Goal: Entertainment & Leisure: Consume media (video, audio)

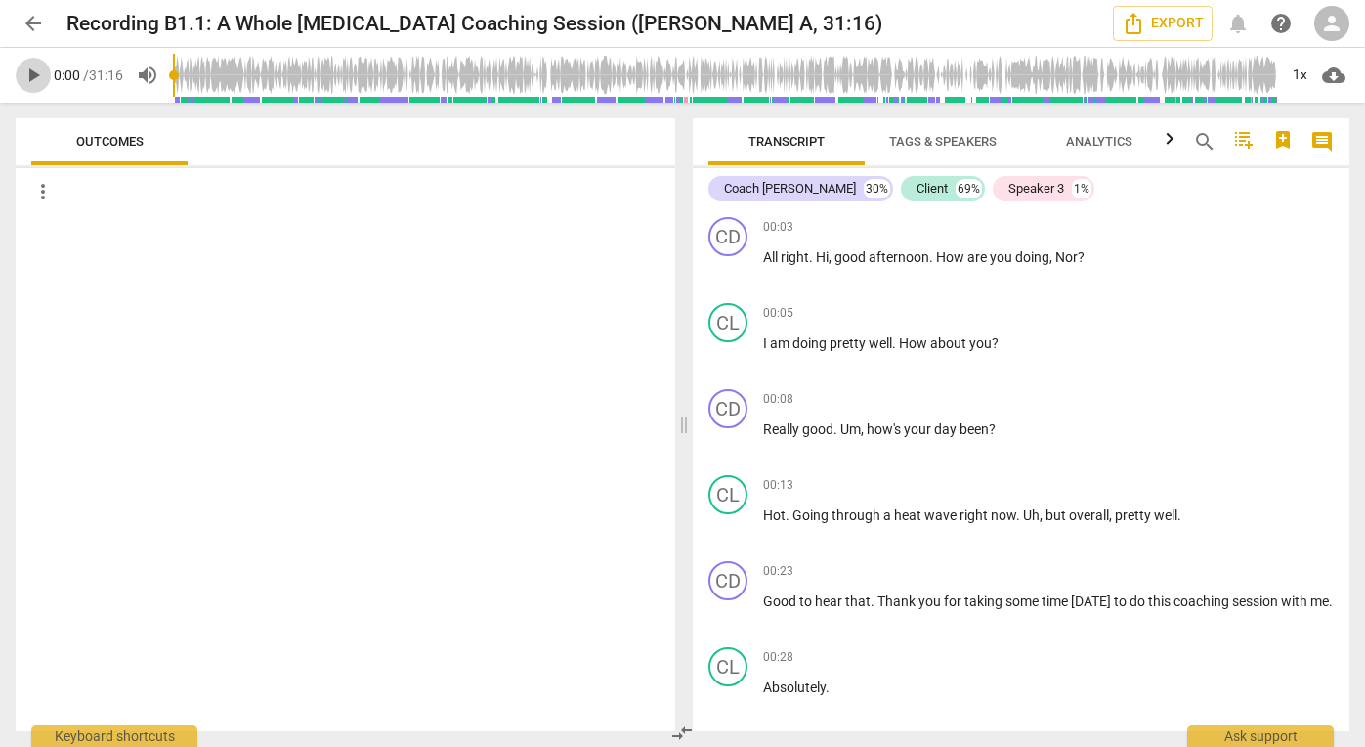
click at [34, 75] on span "play_arrow" at bounding box center [33, 75] width 23 height 23
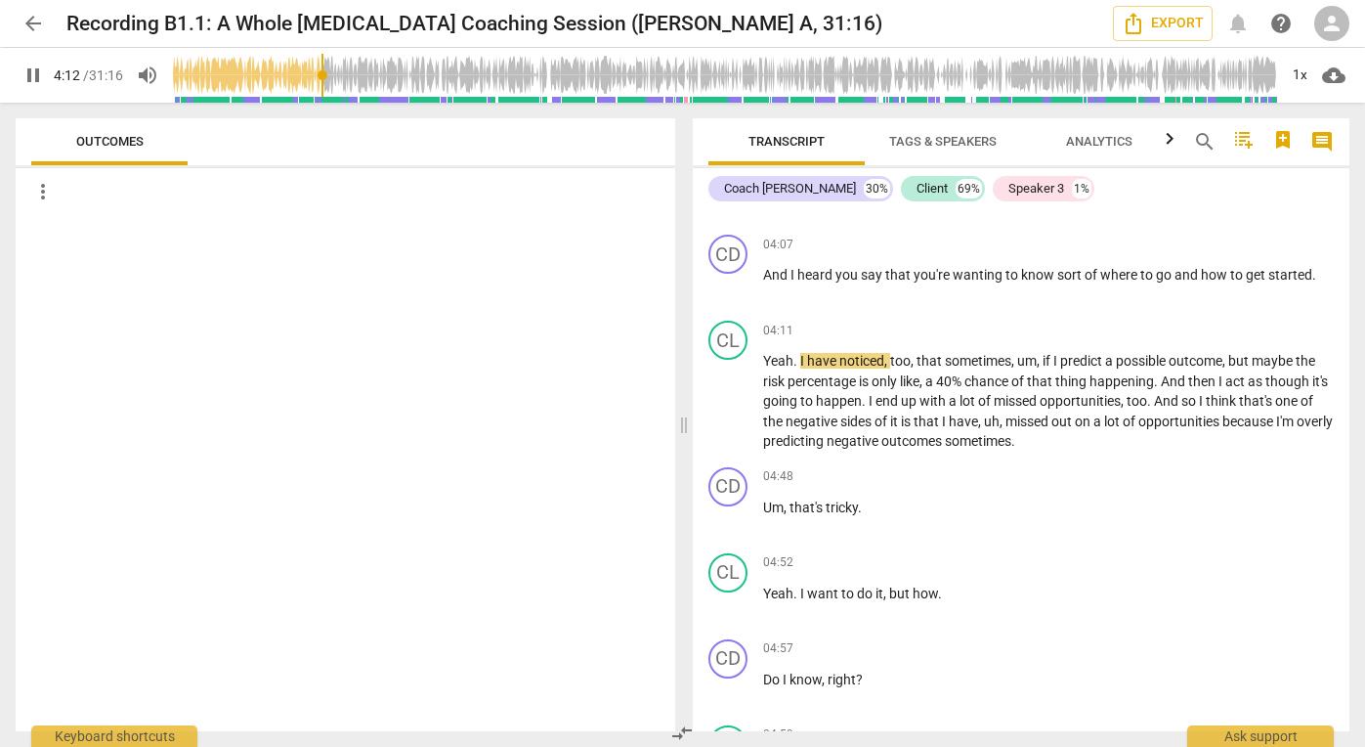
scroll to position [1818, 0]
click at [30, 75] on span "pause" at bounding box center [33, 75] width 23 height 23
click at [30, 75] on span "play_arrow" at bounding box center [33, 75] width 23 height 23
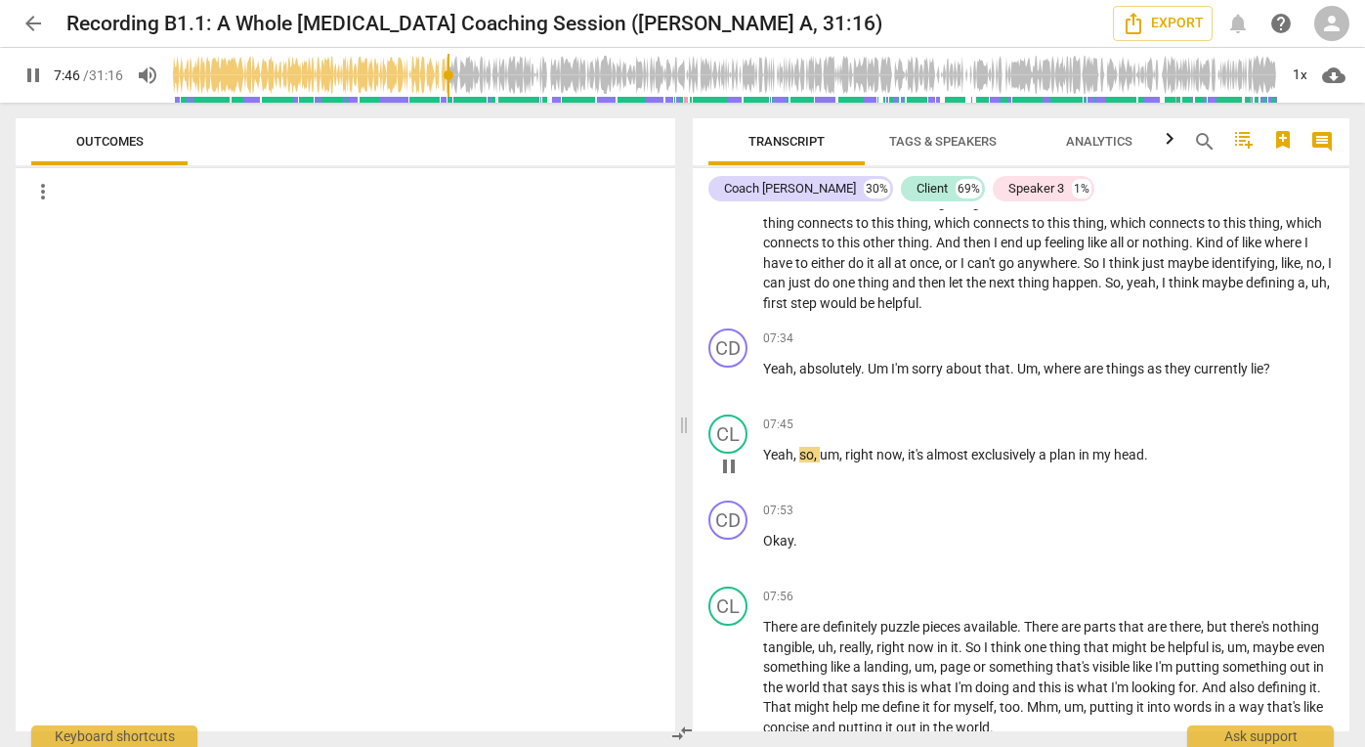
scroll to position [3081, 0]
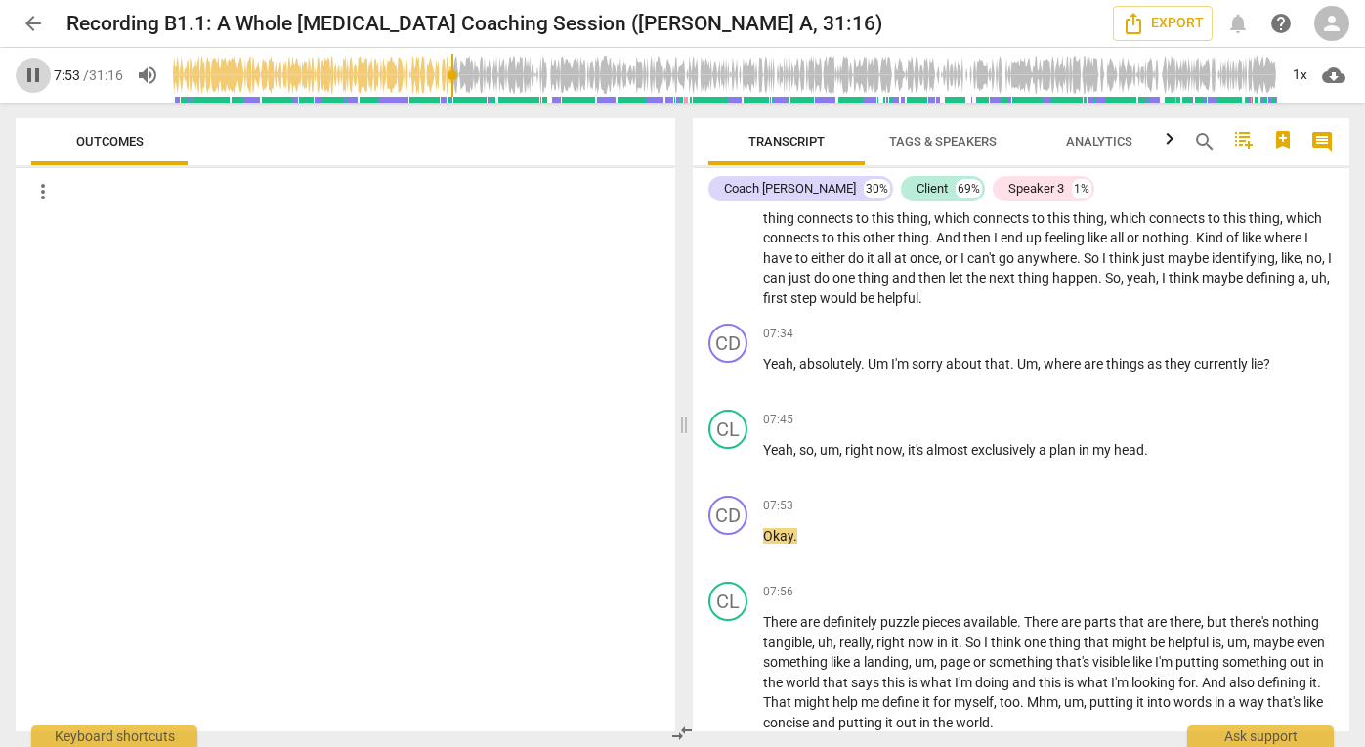
click at [34, 65] on span "pause" at bounding box center [33, 75] width 23 height 23
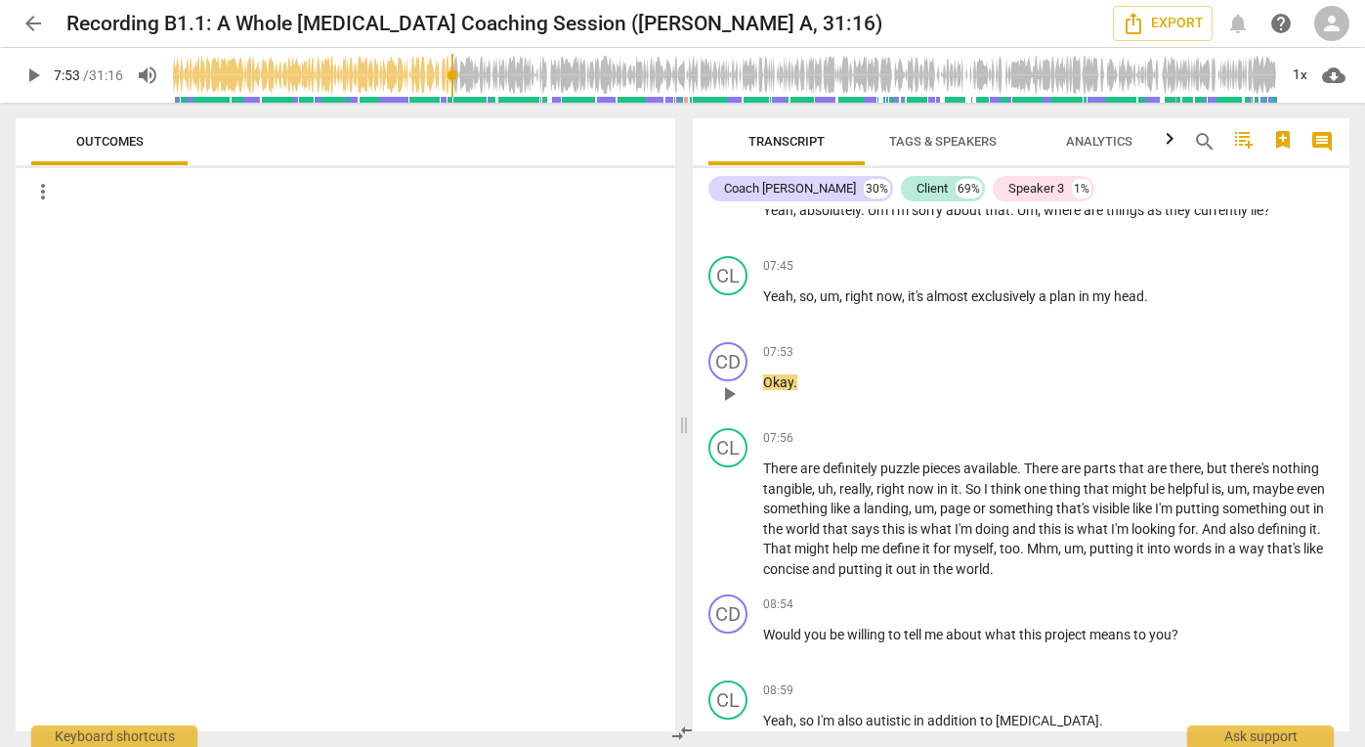
scroll to position [3241, 0]
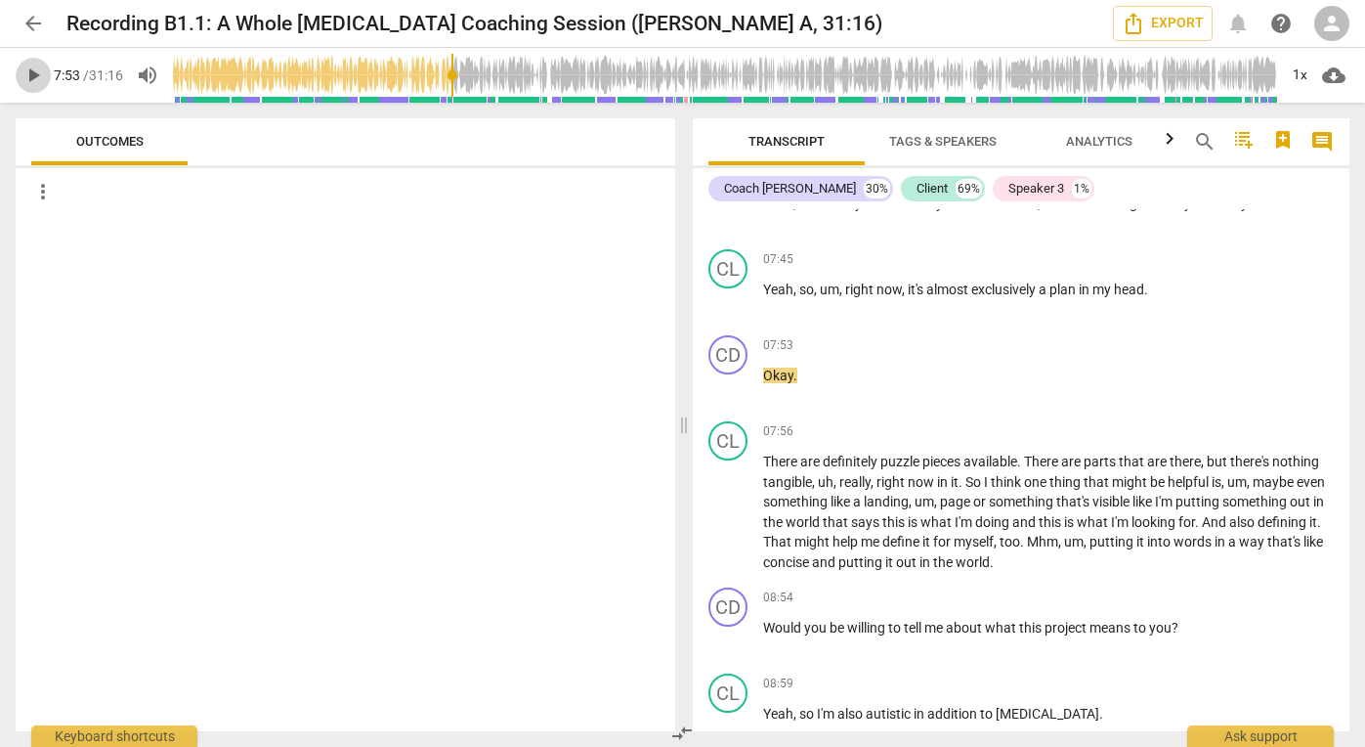
click at [37, 66] on span "play_arrow" at bounding box center [33, 75] width 23 height 23
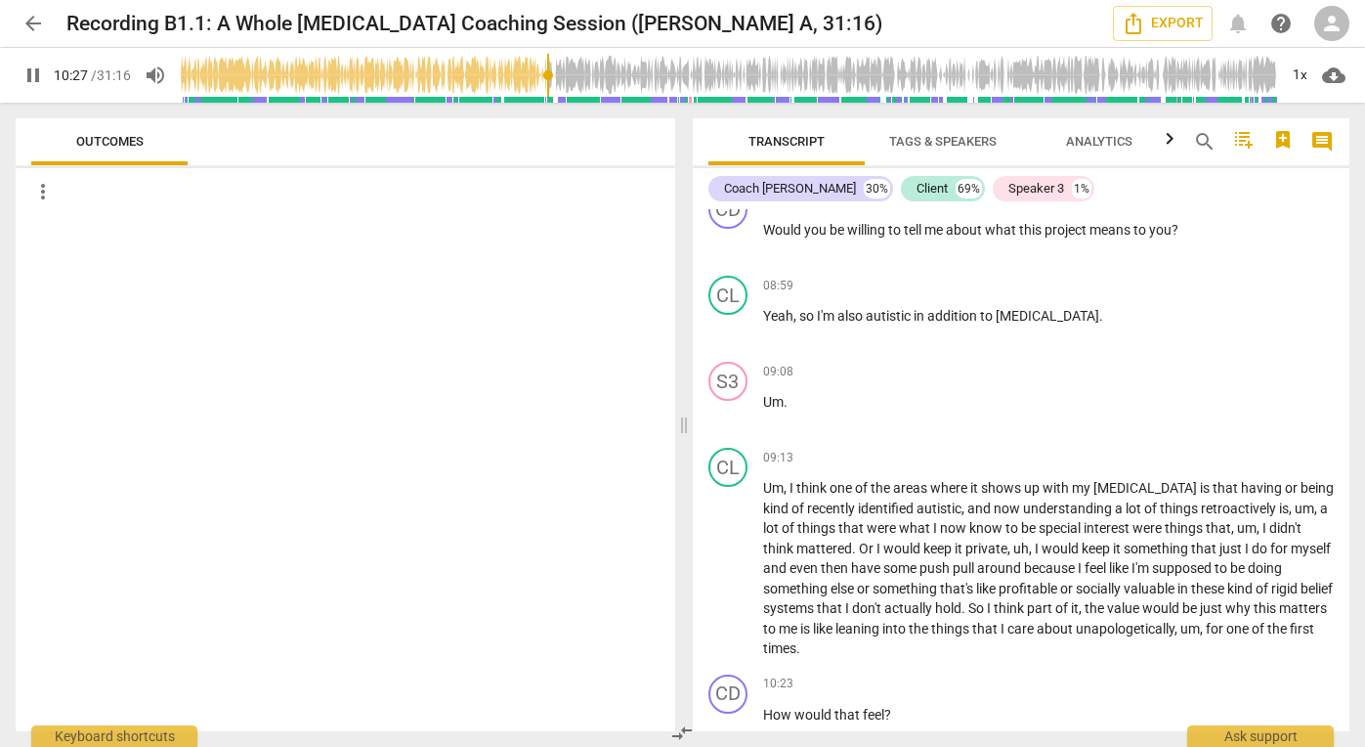
scroll to position [4214, 0]
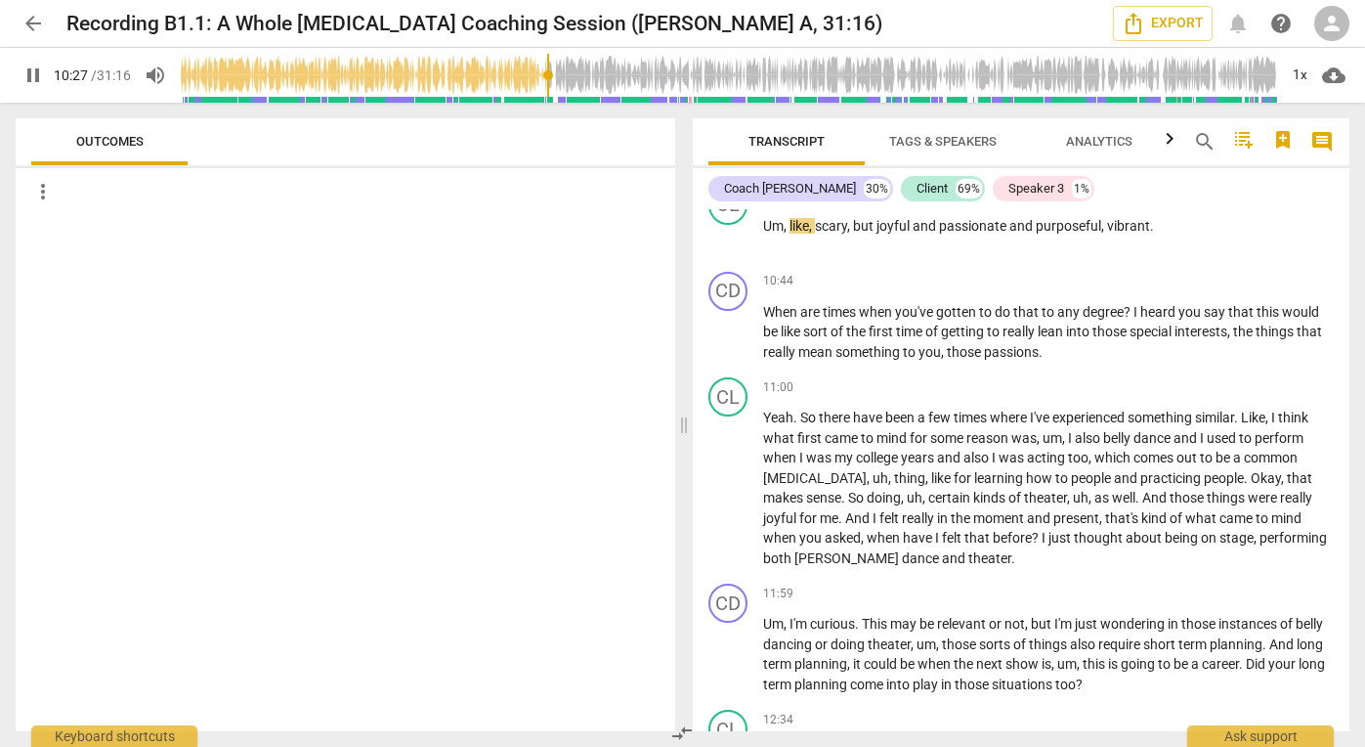
click at [30, 77] on span "pause" at bounding box center [33, 75] width 23 height 23
click at [35, 77] on span "play_arrow" at bounding box center [33, 75] width 23 height 23
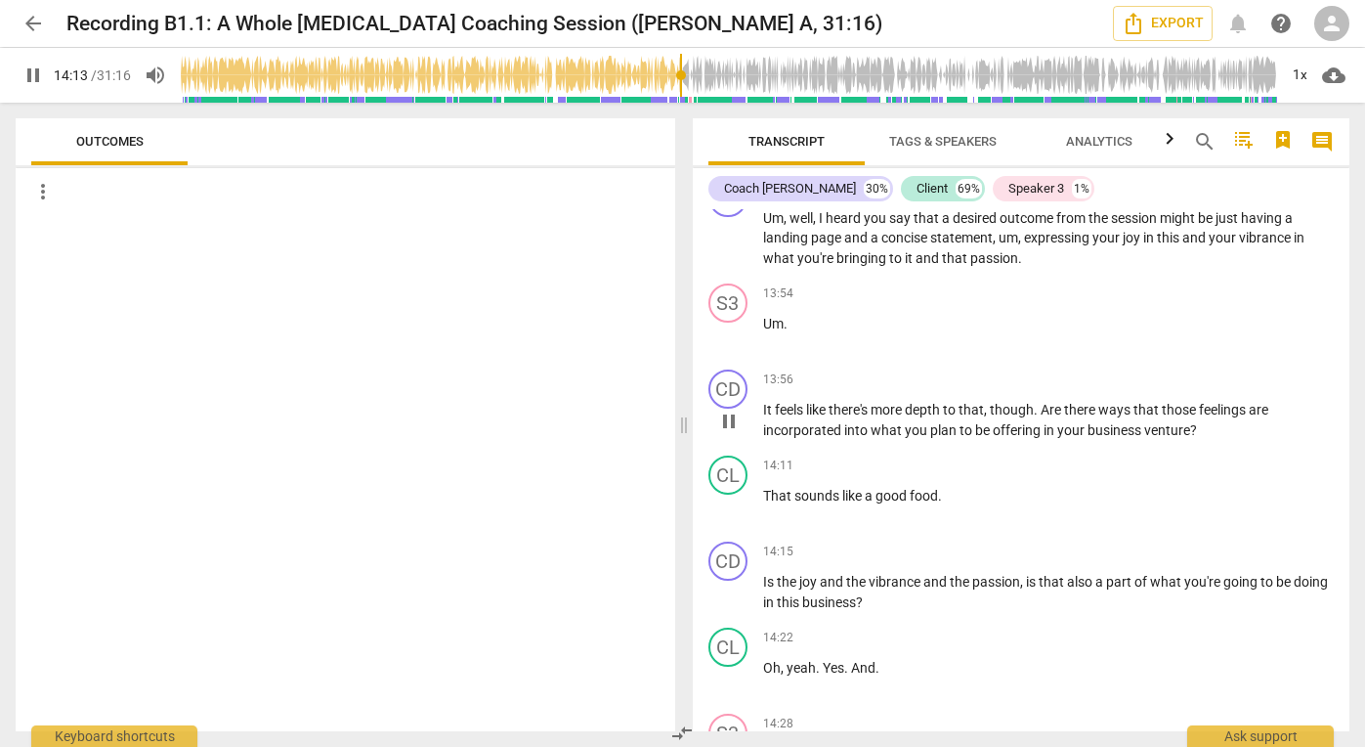
scroll to position [4939, 0]
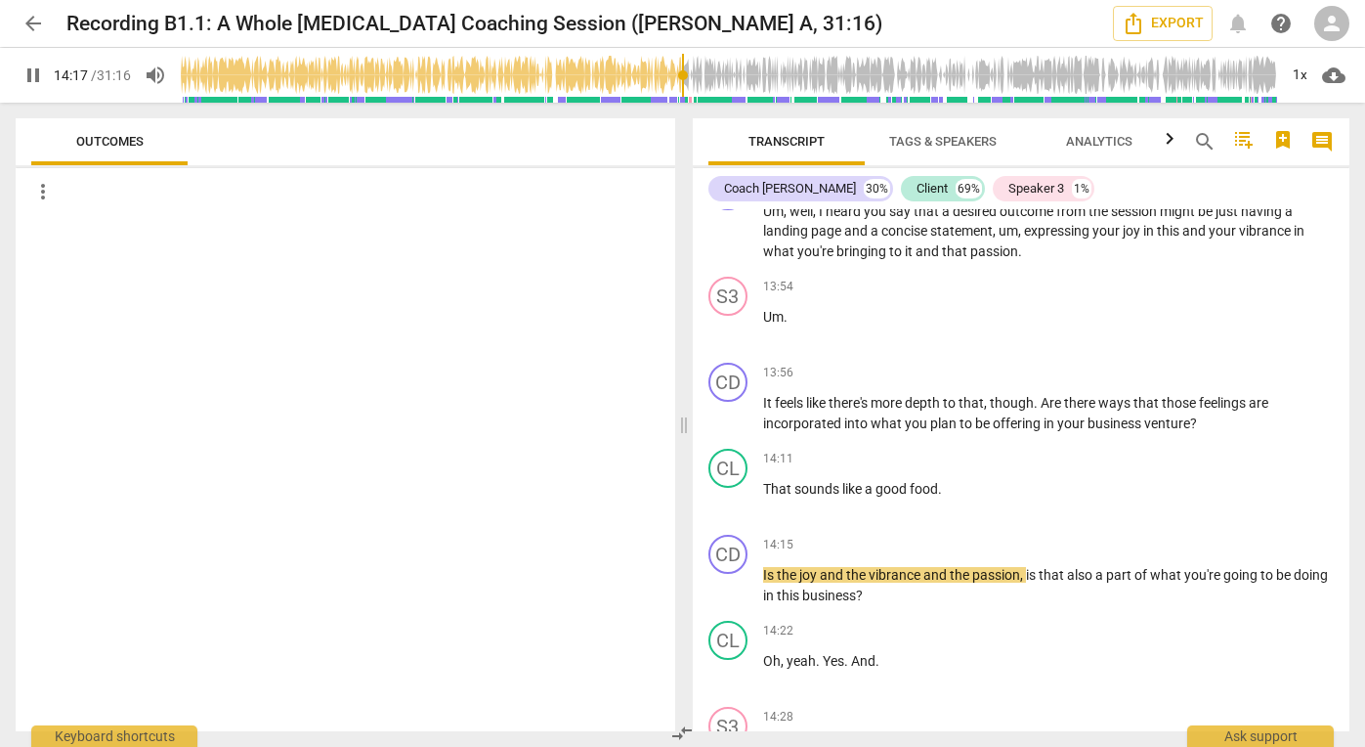
click at [34, 72] on span "pause" at bounding box center [33, 75] width 23 height 23
click at [29, 74] on span "play_arrow" at bounding box center [33, 75] width 23 height 23
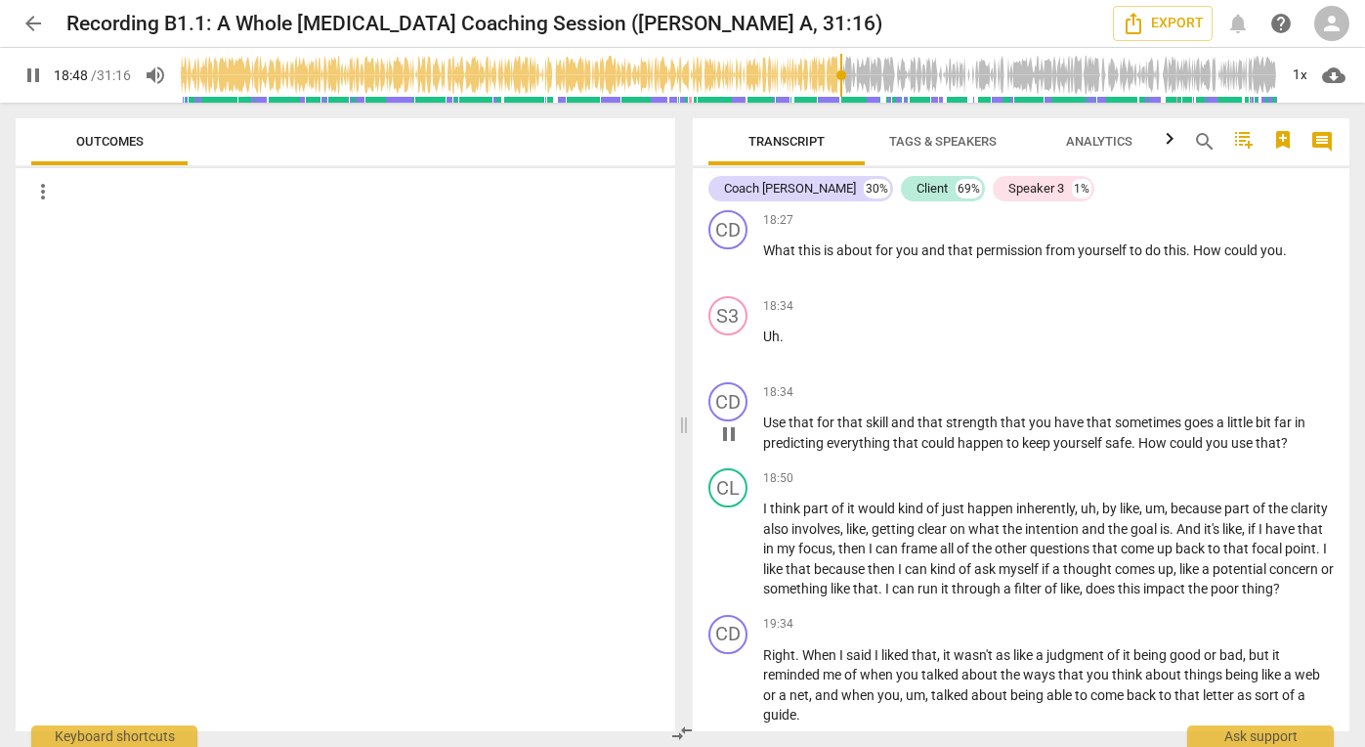
scroll to position [7021, 0]
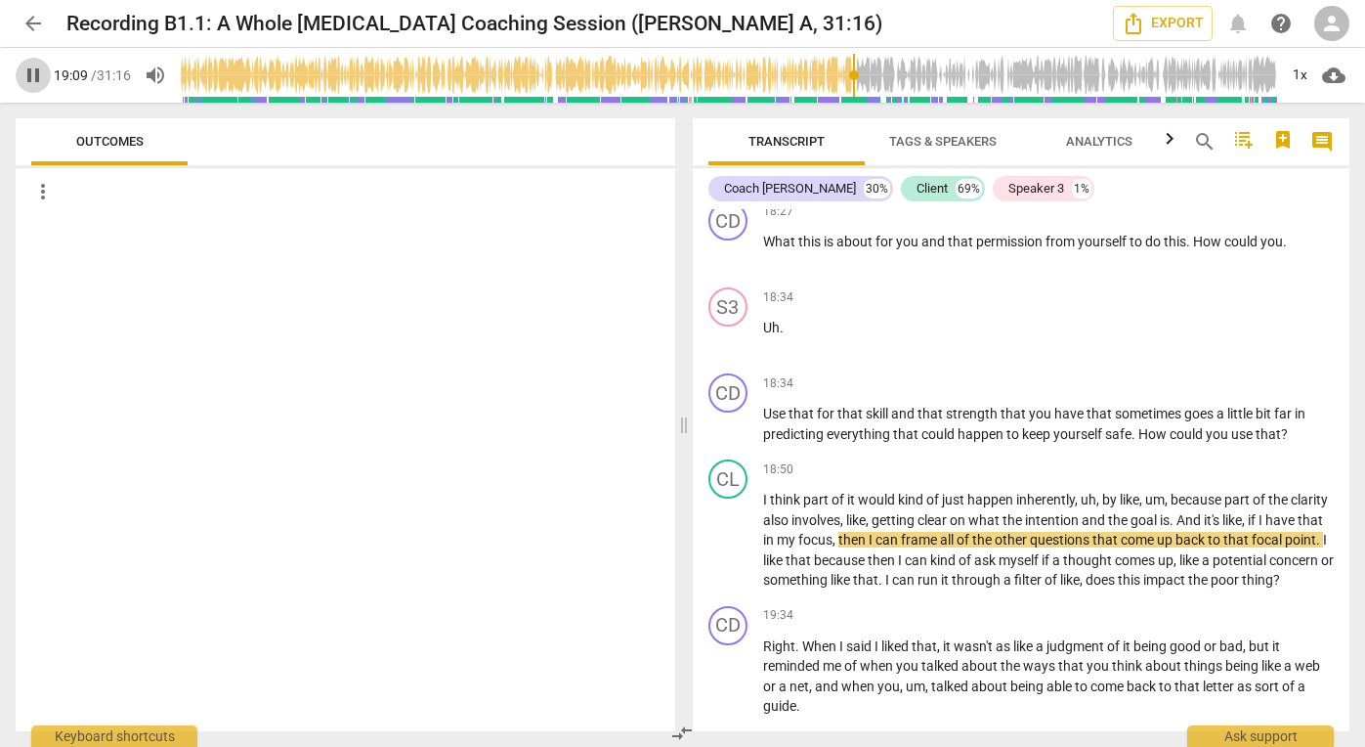
click at [30, 77] on span "pause" at bounding box center [33, 75] width 23 height 23
click at [26, 73] on span "play_arrow" at bounding box center [33, 75] width 23 height 23
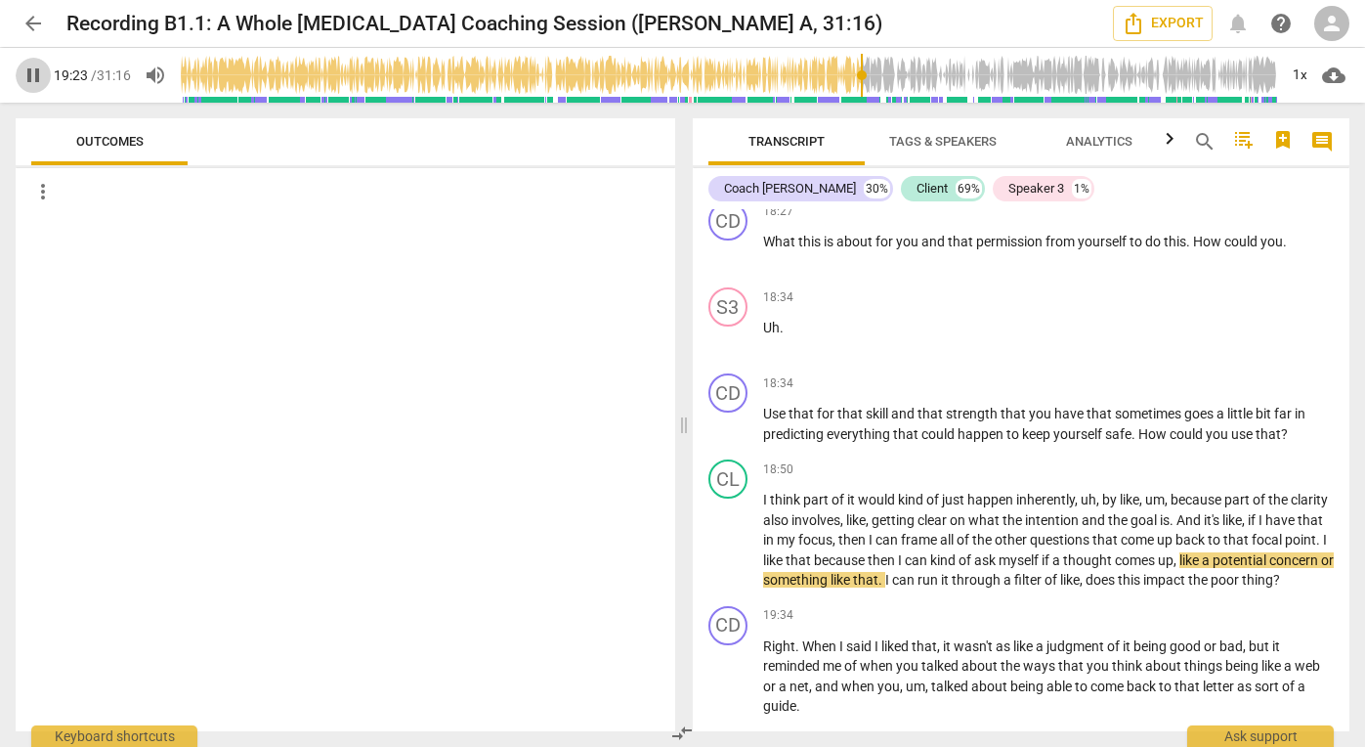
click at [35, 69] on span "pause" at bounding box center [33, 75] width 23 height 23
click at [35, 69] on span "play_arrow" at bounding box center [33, 75] width 23 height 23
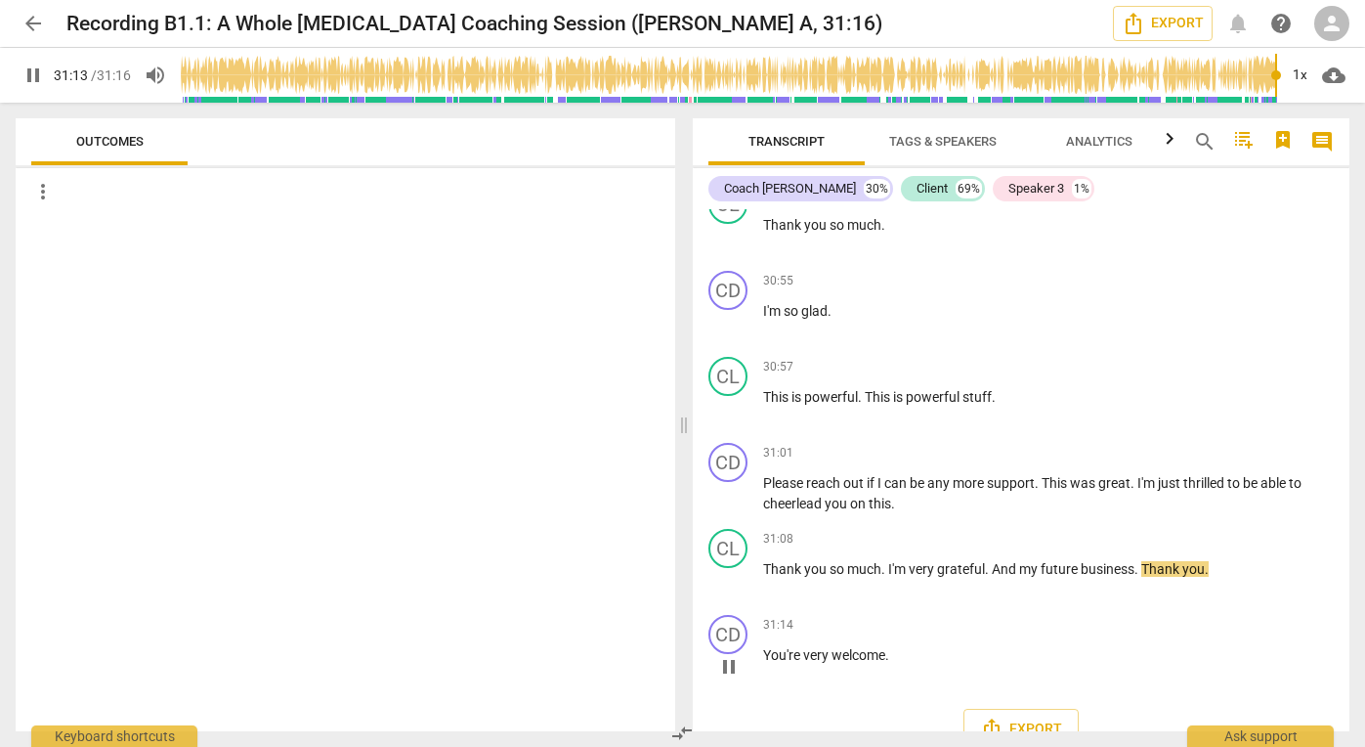
scroll to position [13148, 0]
type input "1876"
